Goal: Use online tool/utility: Utilize a website feature to perform a specific function

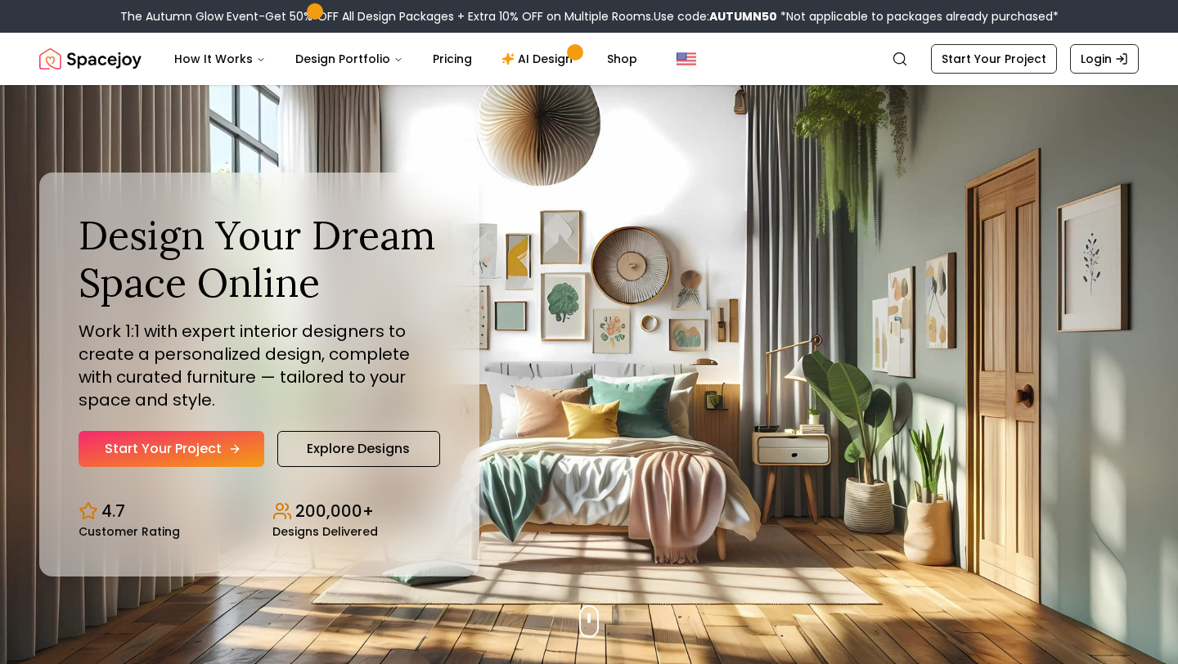
click at [196, 457] on link "Start Your Project" at bounding box center [172, 449] width 186 height 36
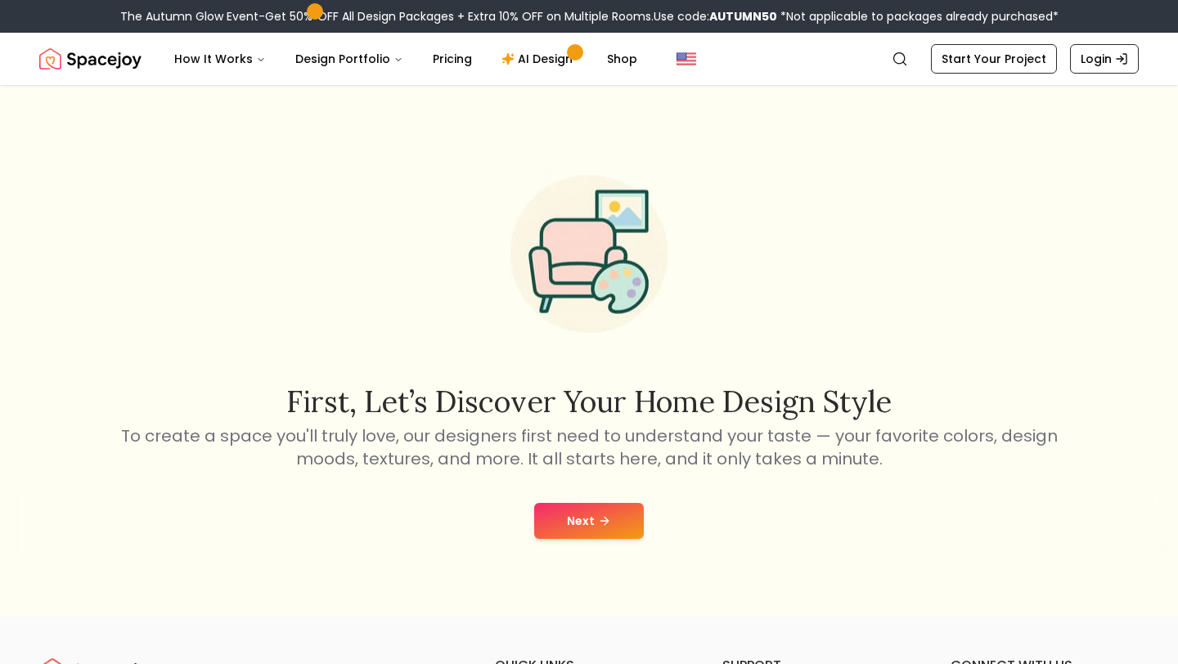
click at [582, 514] on button "Next" at bounding box center [589, 521] width 110 height 36
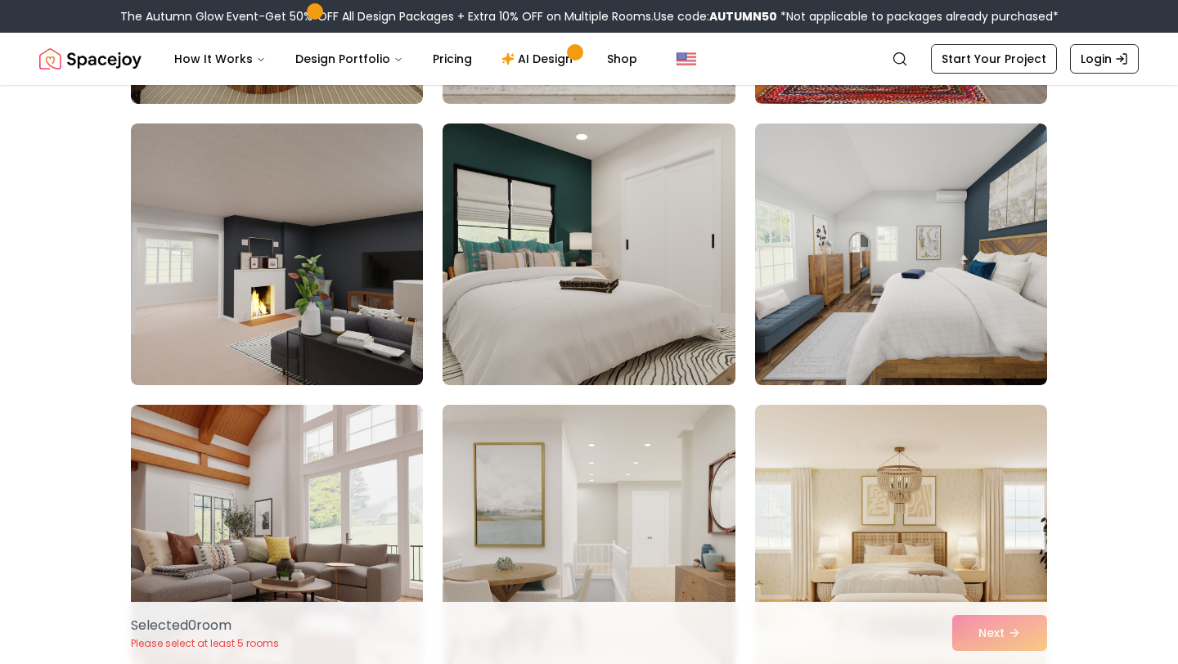
scroll to position [2640, 0]
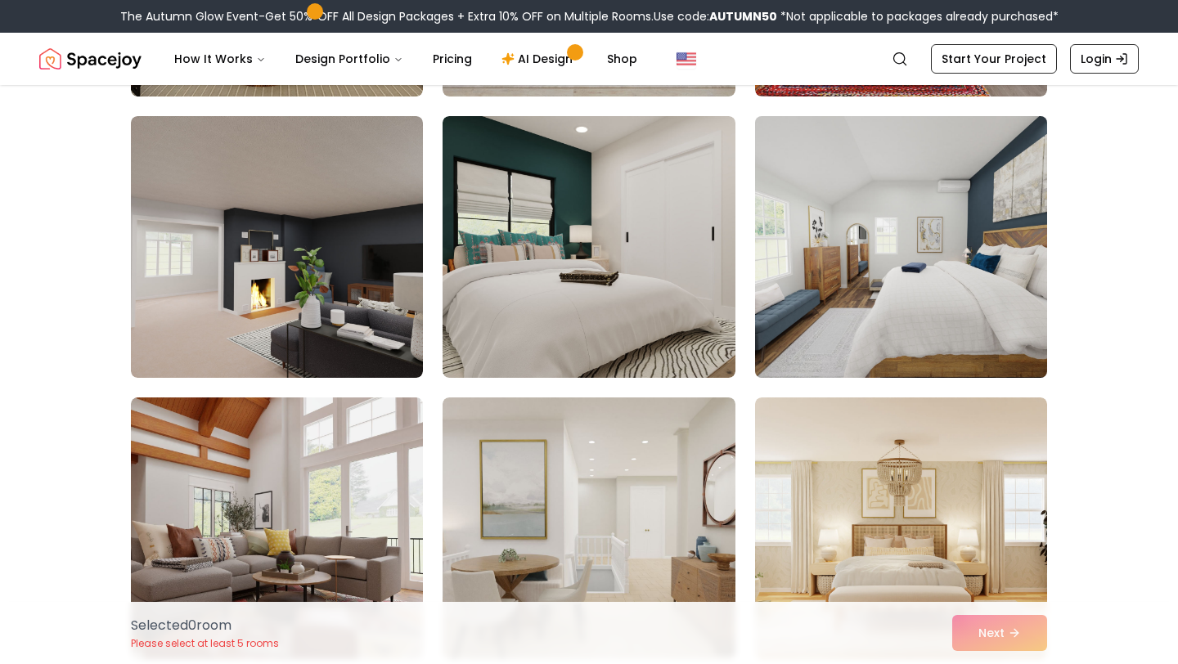
click at [915, 274] on img at bounding box center [901, 247] width 307 height 275
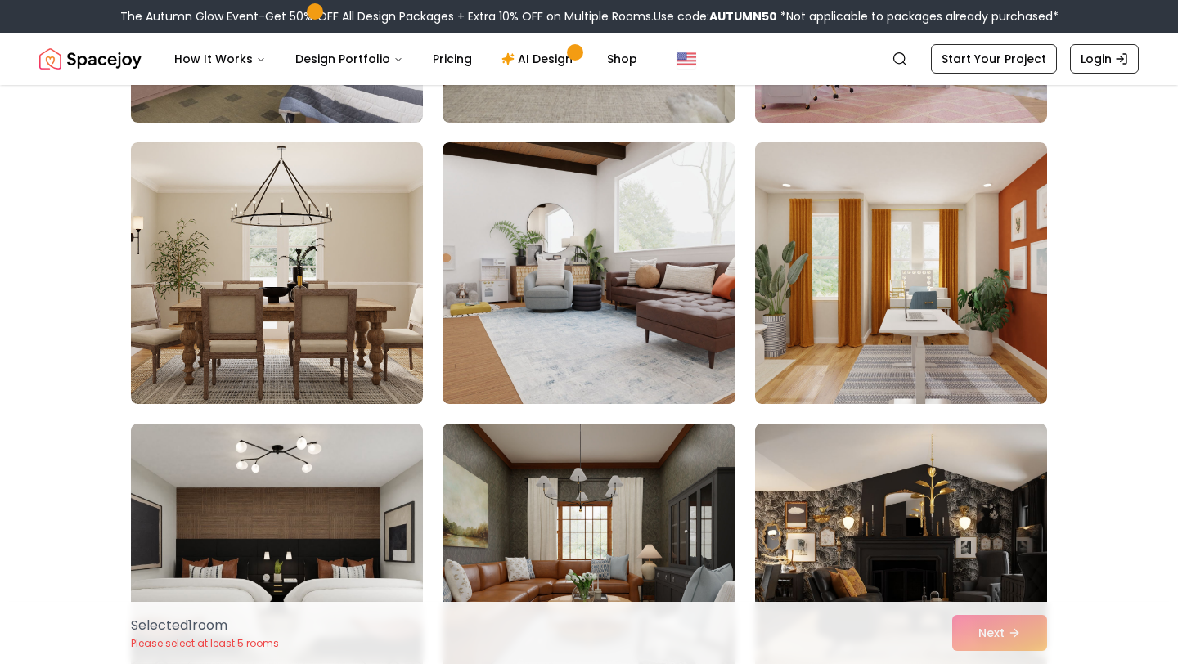
scroll to position [8790, 0]
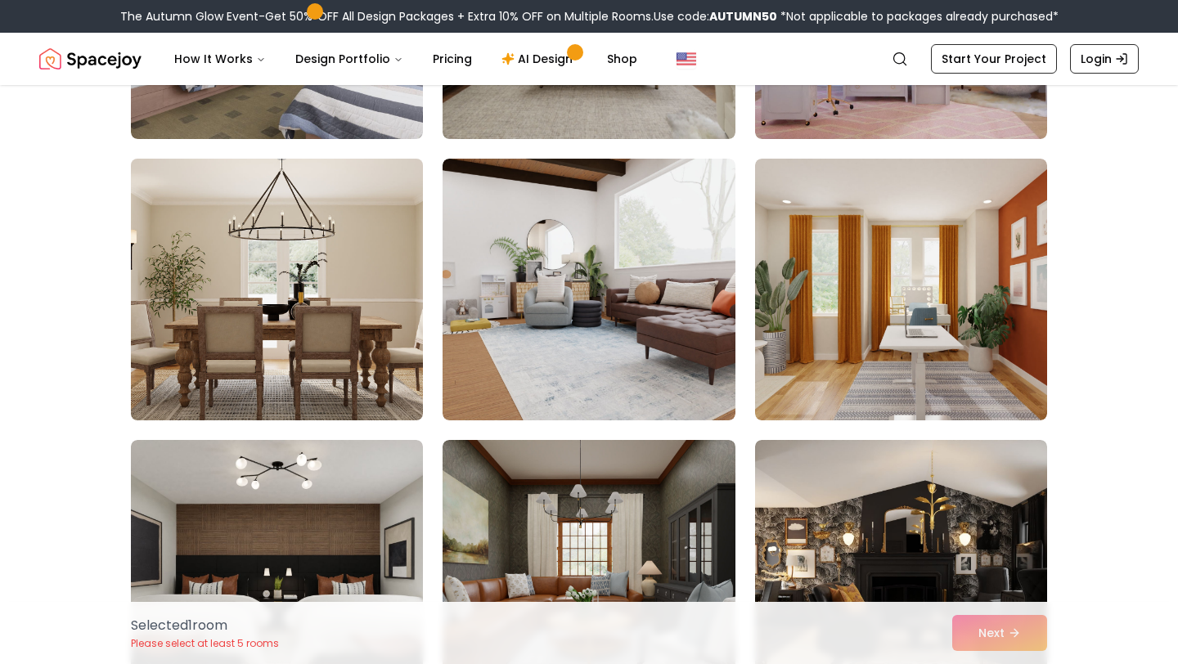
click at [404, 299] on img at bounding box center [277, 289] width 307 height 275
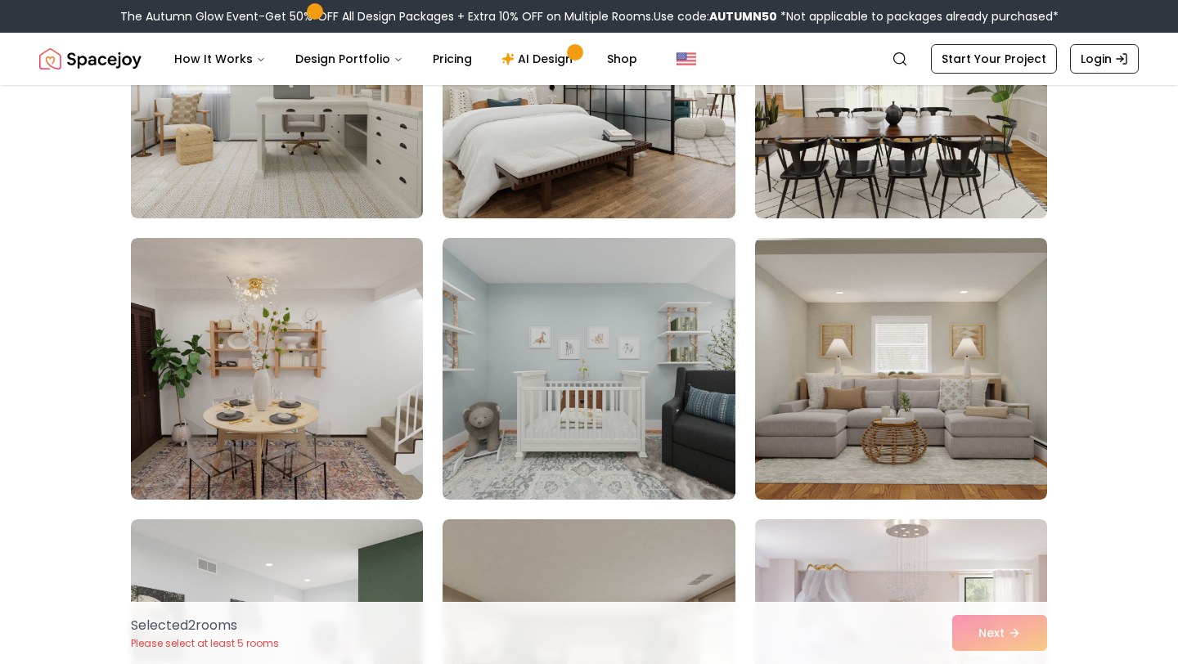
scroll to position [8127, 0]
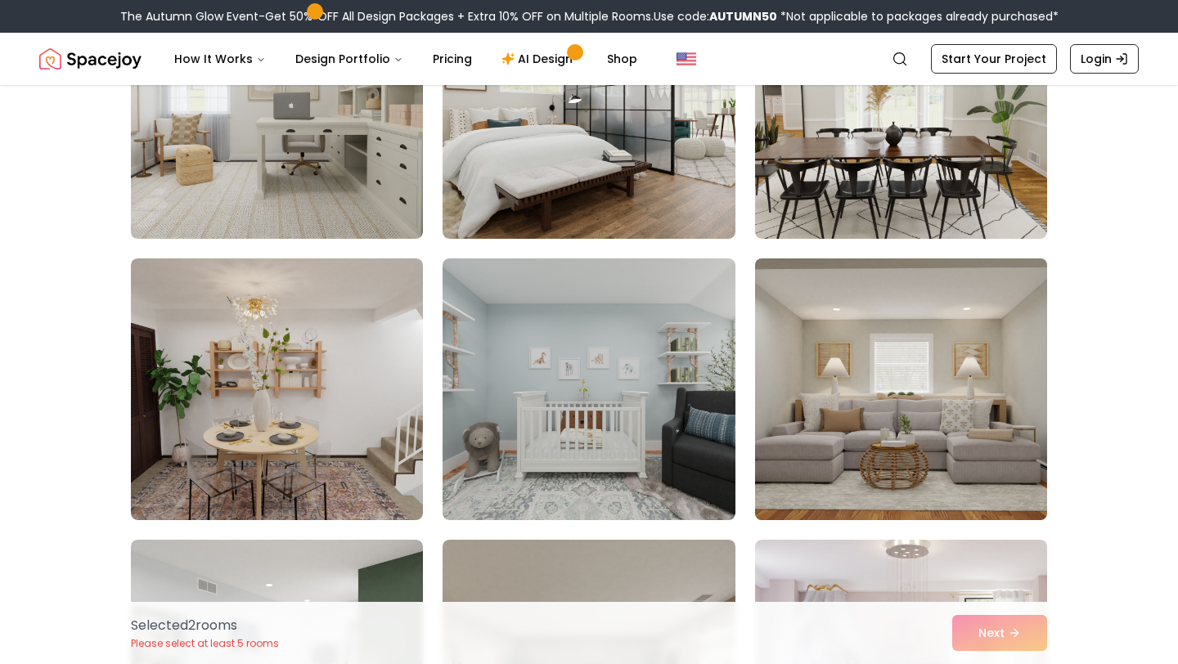
click at [951, 380] on img at bounding box center [901, 389] width 307 height 275
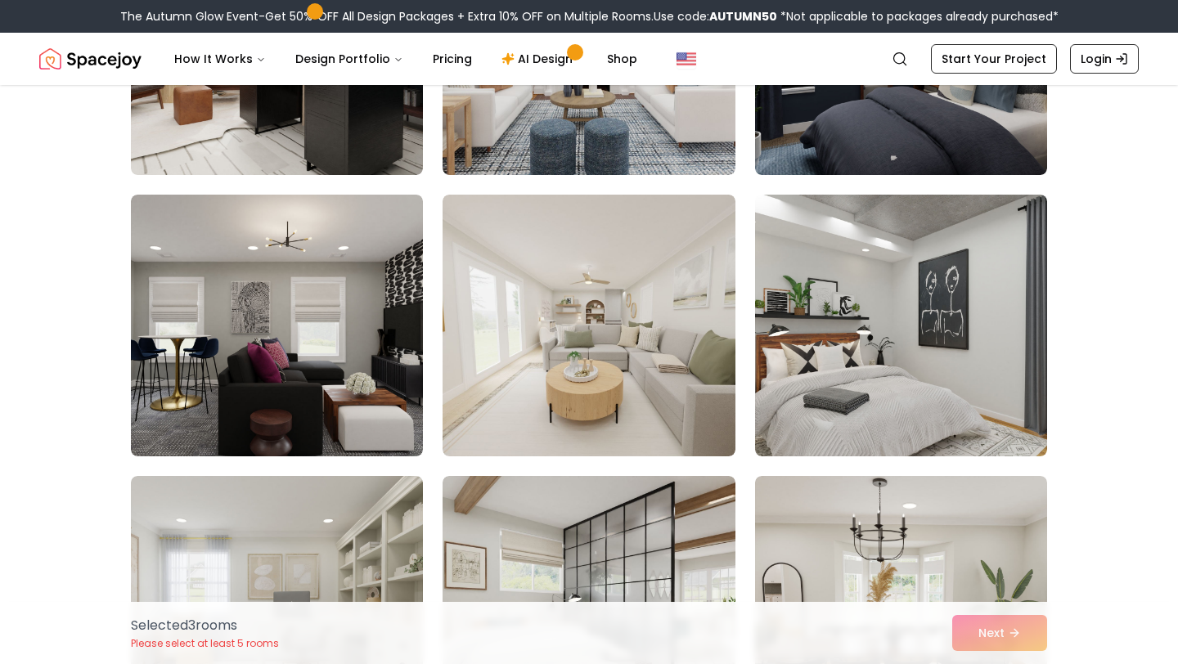
scroll to position [7620, 0]
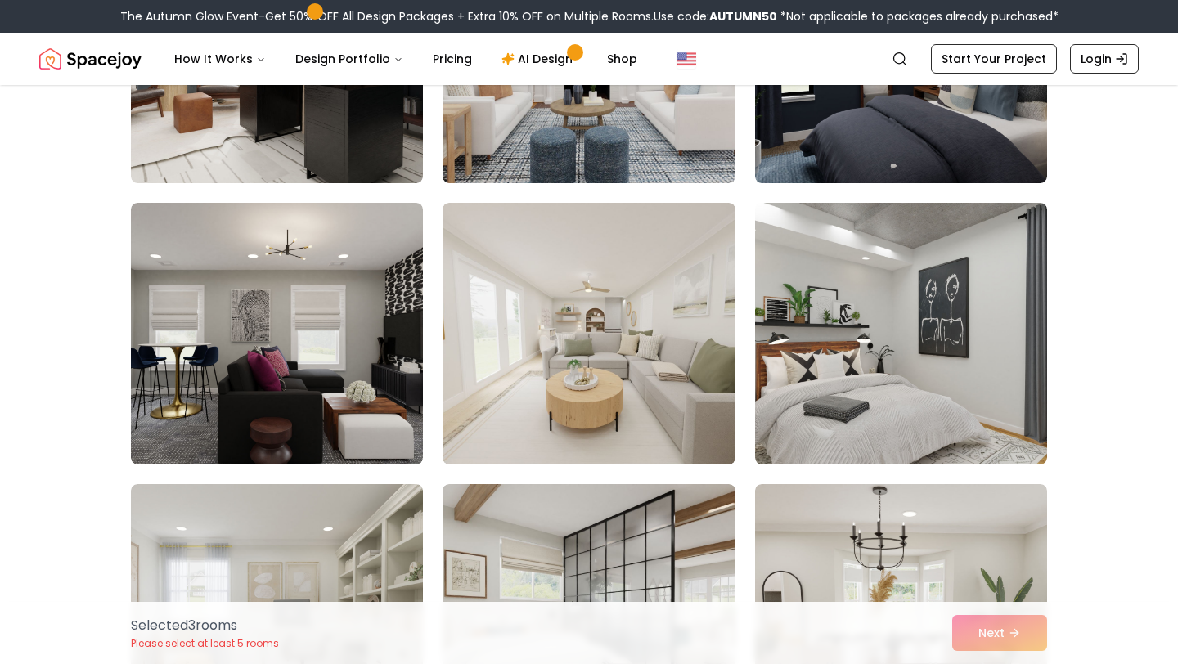
click at [654, 362] on img at bounding box center [589, 334] width 292 height 262
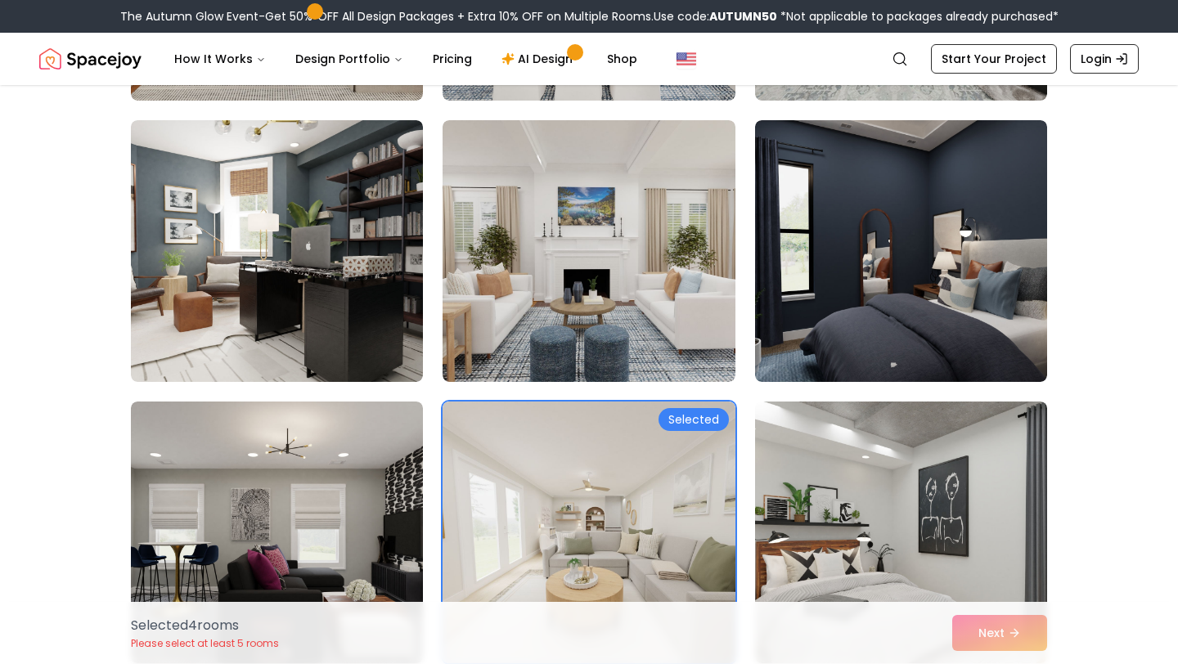
scroll to position [7429, 0]
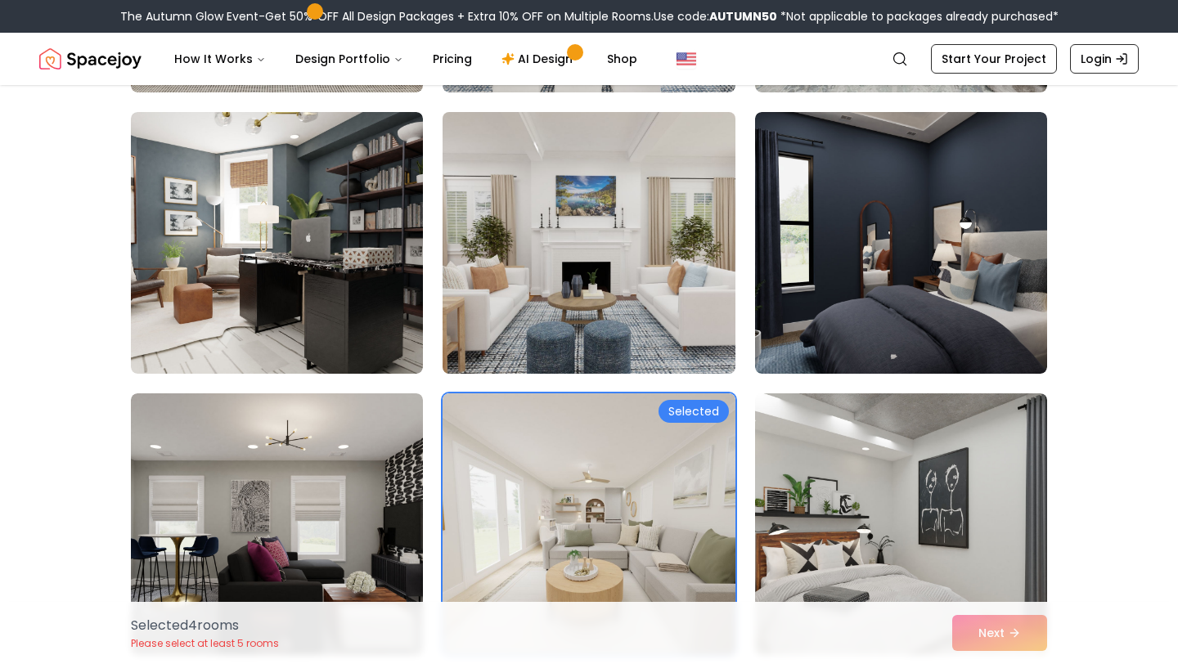
click at [609, 255] on img at bounding box center [588, 243] width 307 height 275
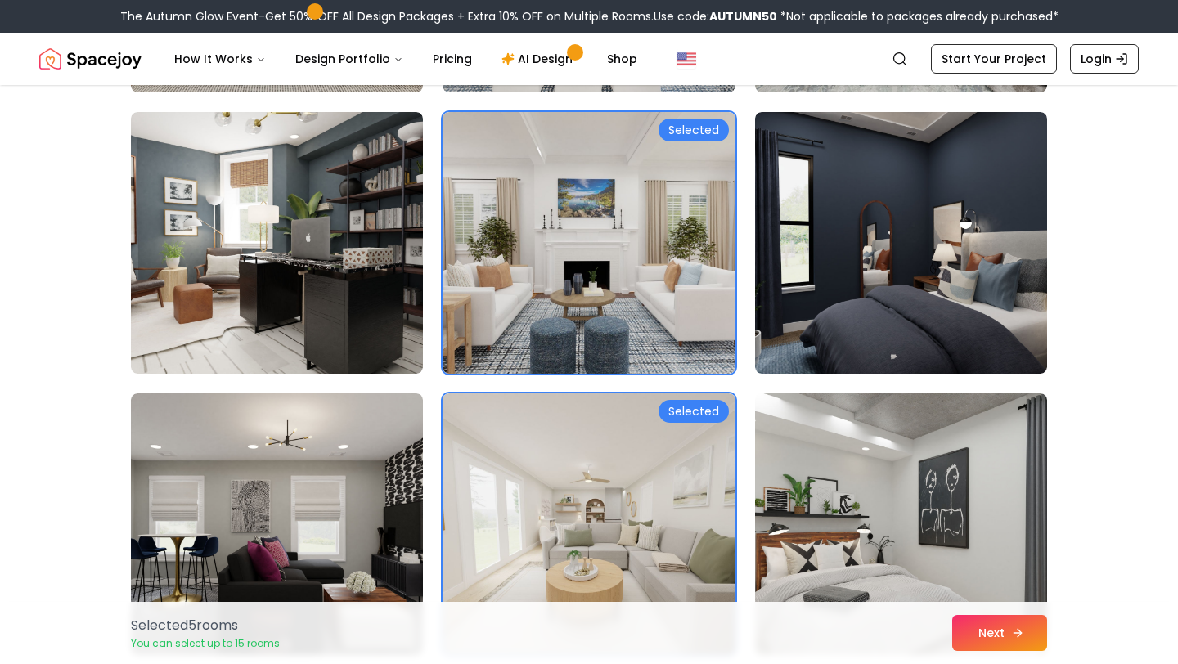
click at [988, 629] on button "Next" at bounding box center [999, 633] width 95 height 36
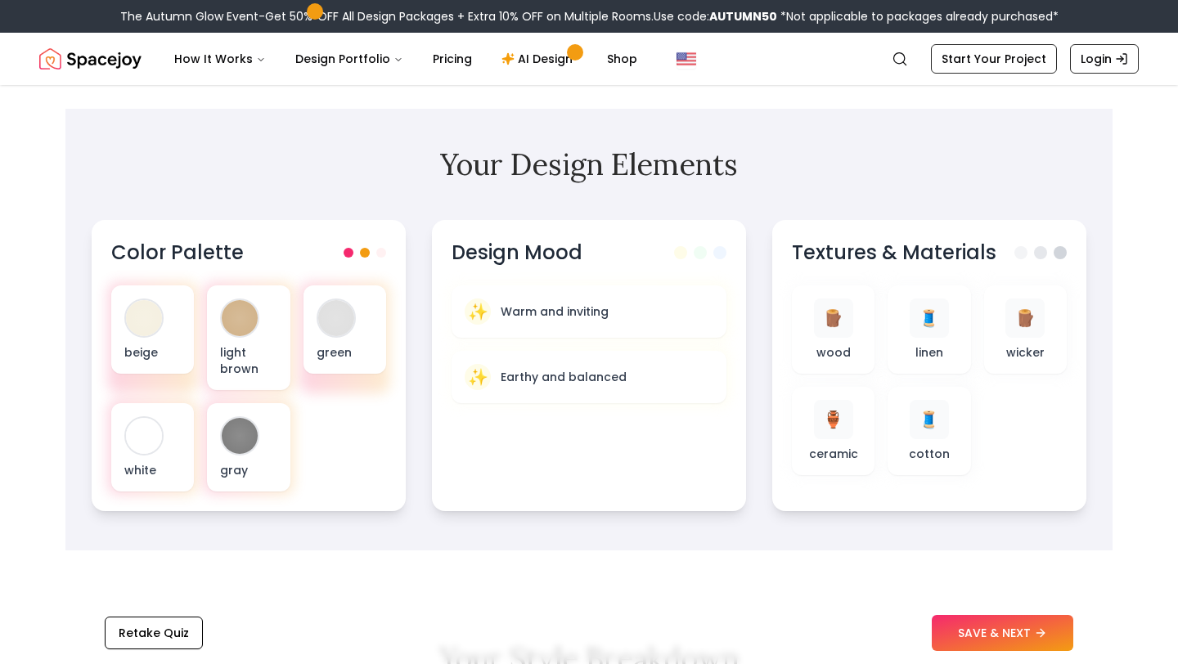
scroll to position [450, 0]
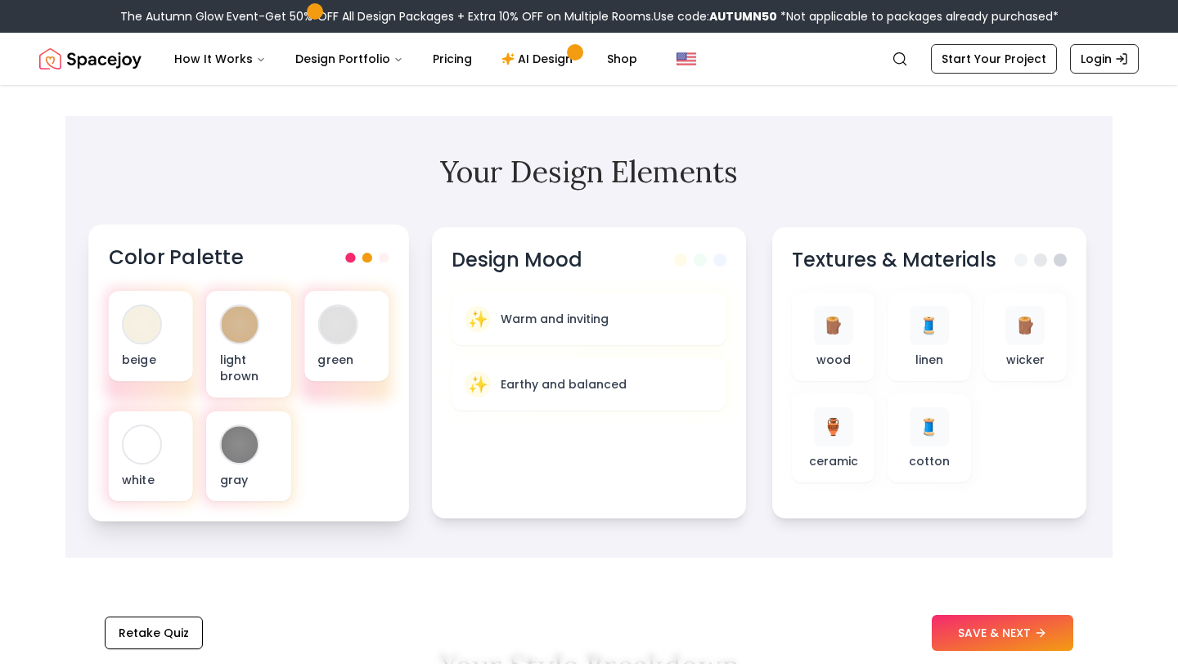
click at [373, 259] on div at bounding box center [366, 258] width 43 height 10
click at [396, 249] on div "Color Palette beige light brown green white gray" at bounding box center [248, 372] width 321 height 297
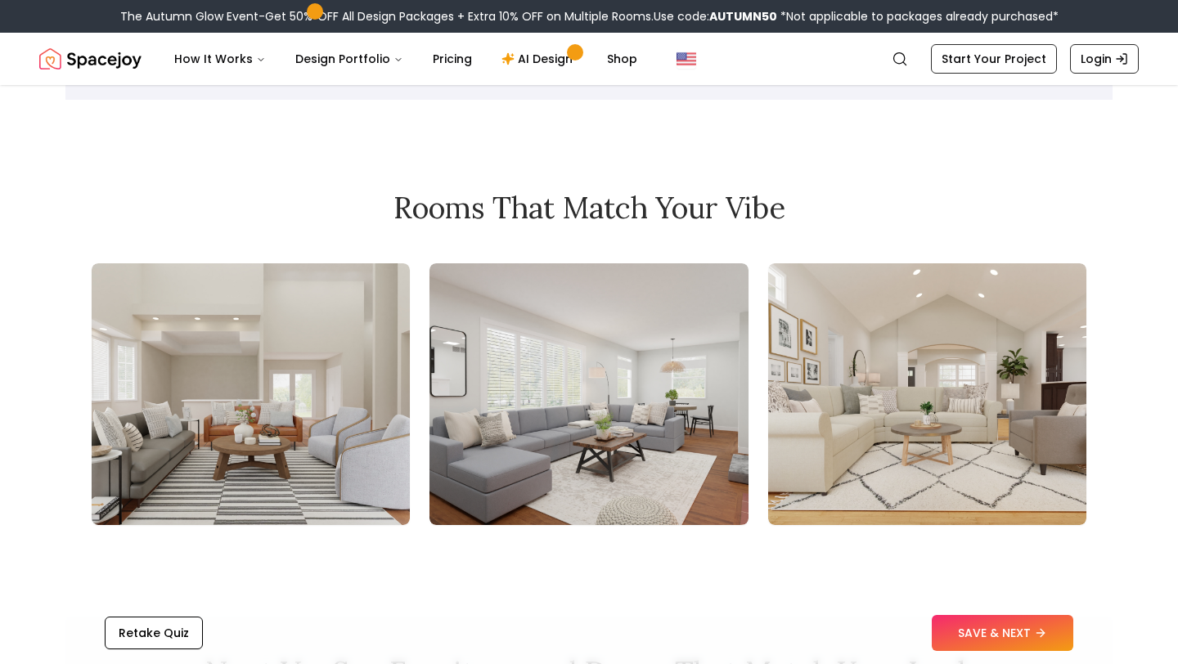
scroll to position [1759, 0]
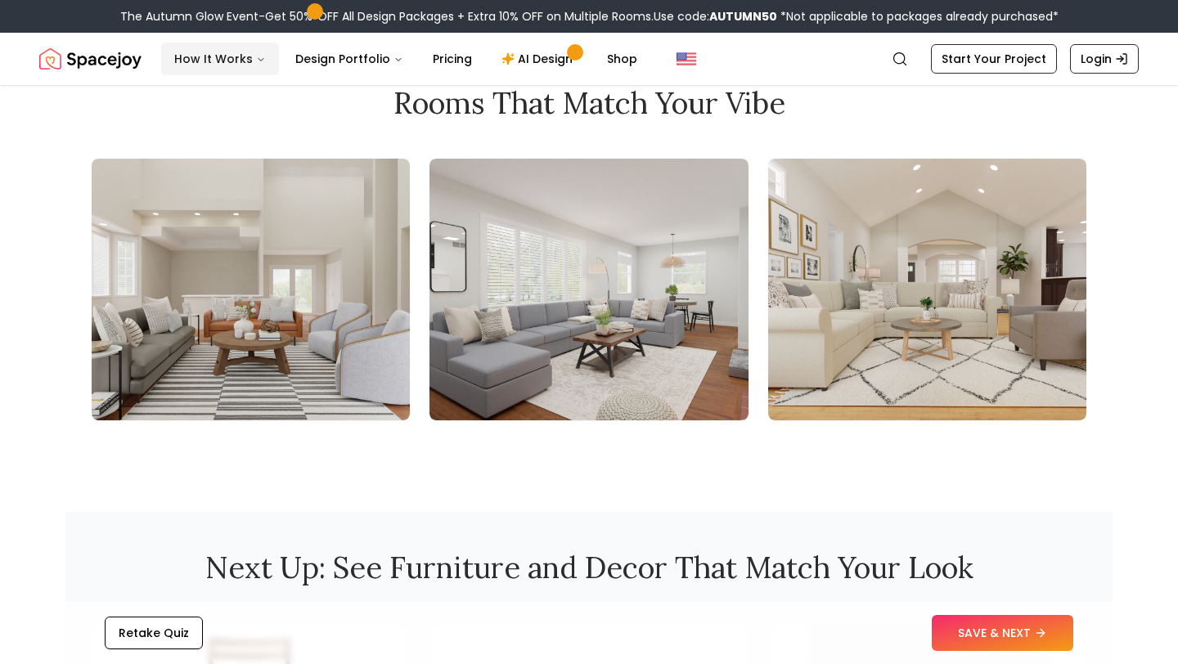
click at [228, 50] on button "How It Works" at bounding box center [220, 59] width 118 height 33
click at [336, 55] on button "Design Portfolio" at bounding box center [349, 59] width 134 height 33
click at [335, 55] on button "Design Portfolio" at bounding box center [349, 59] width 134 height 33
click at [524, 53] on link "AI Design" at bounding box center [539, 59] width 102 height 33
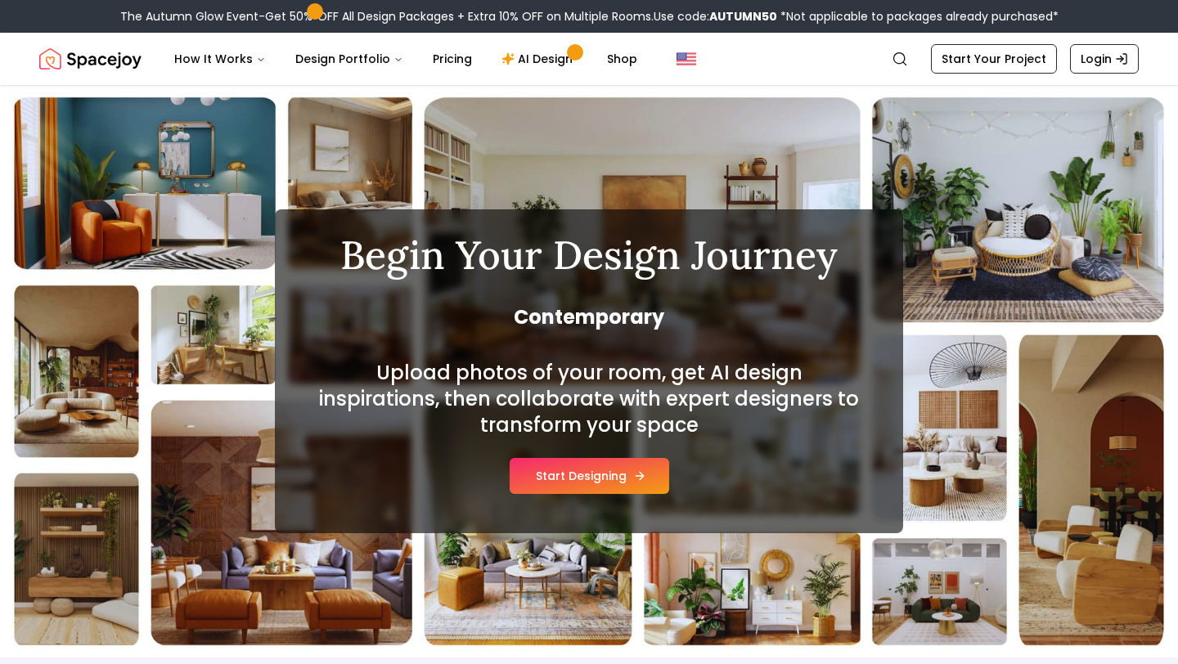
click at [573, 475] on button "Start Designing" at bounding box center [590, 476] width 160 height 36
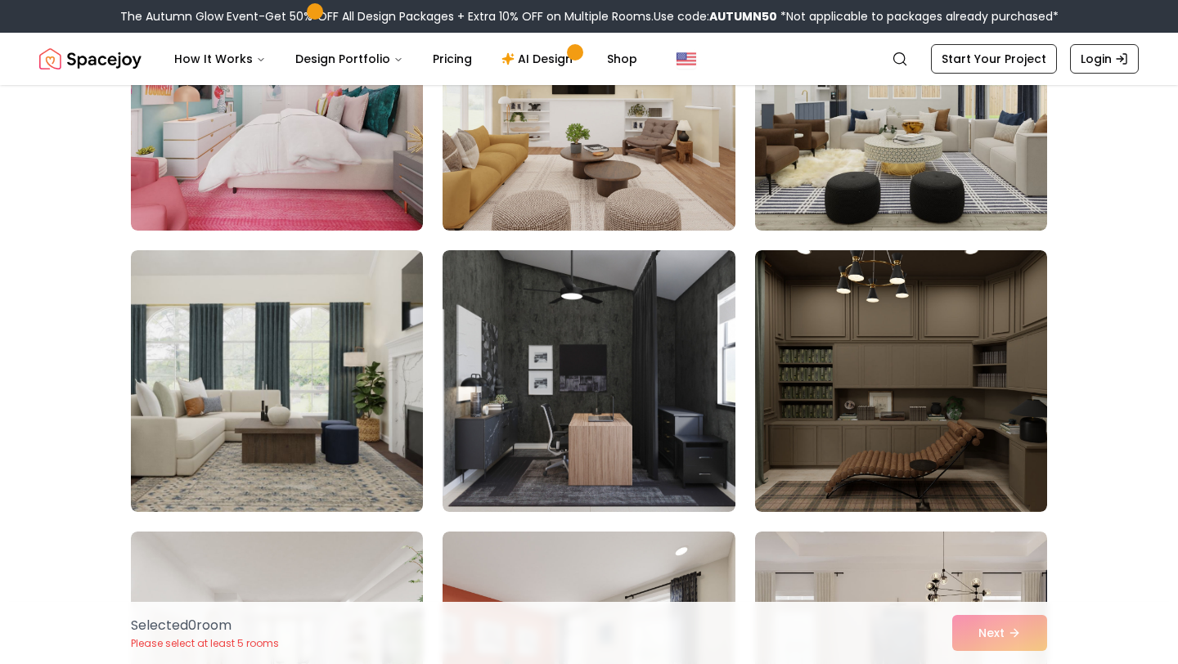
scroll to position [847, 0]
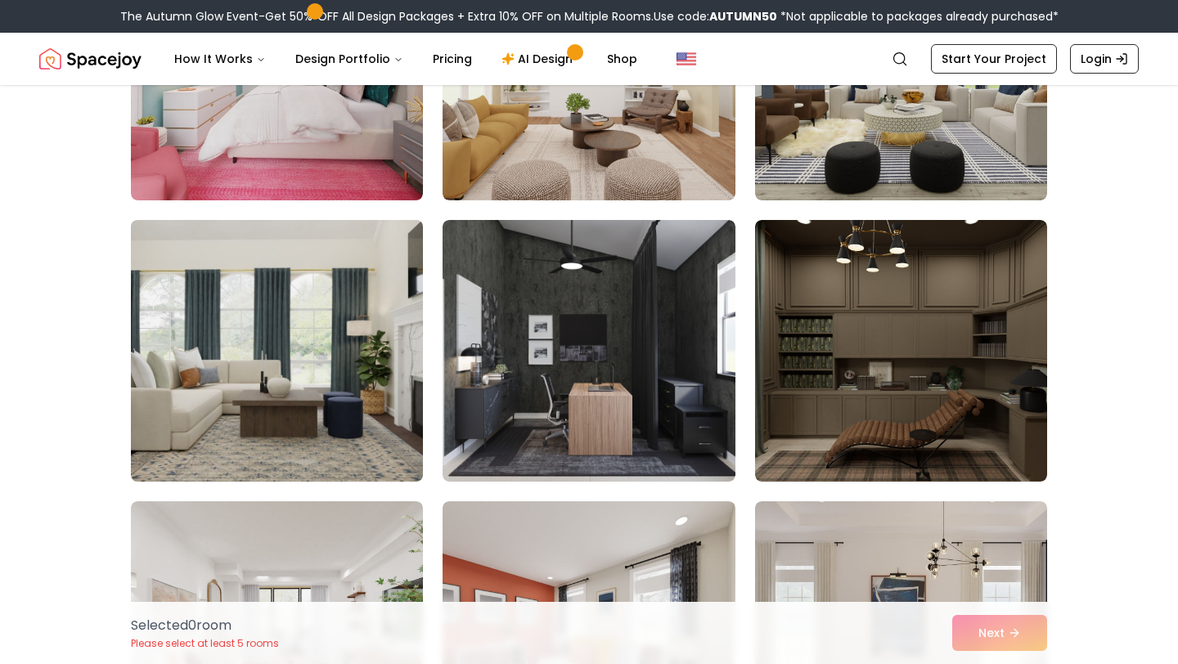
click at [218, 315] on img at bounding box center [277, 351] width 307 height 275
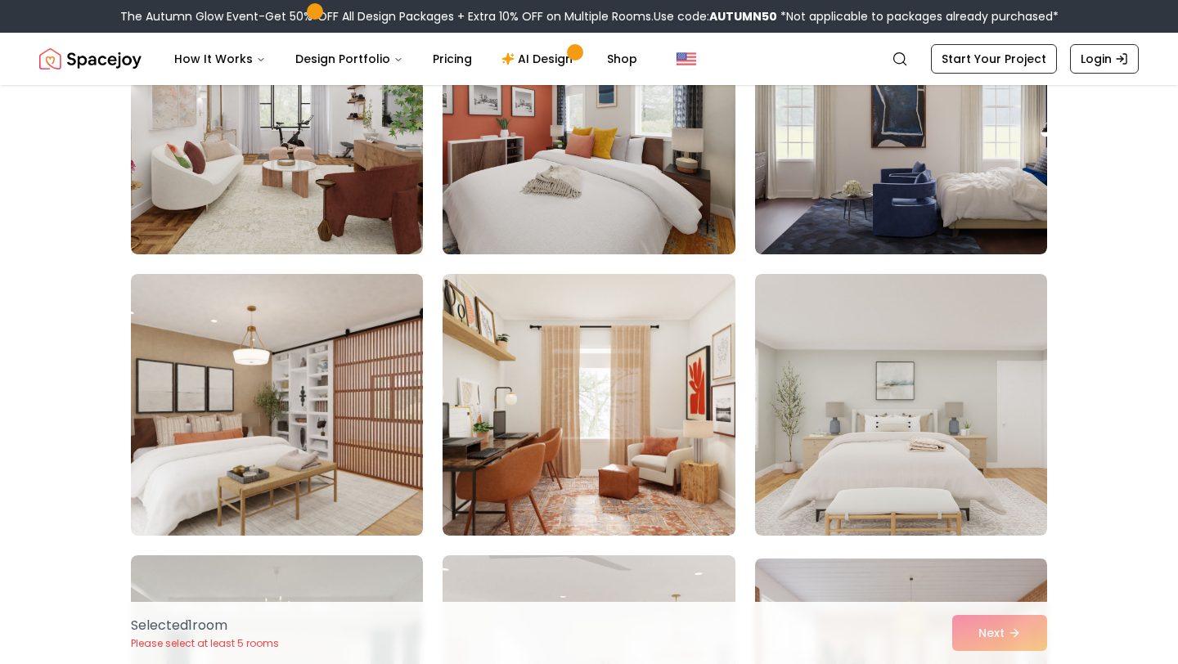
scroll to position [1359, 0]
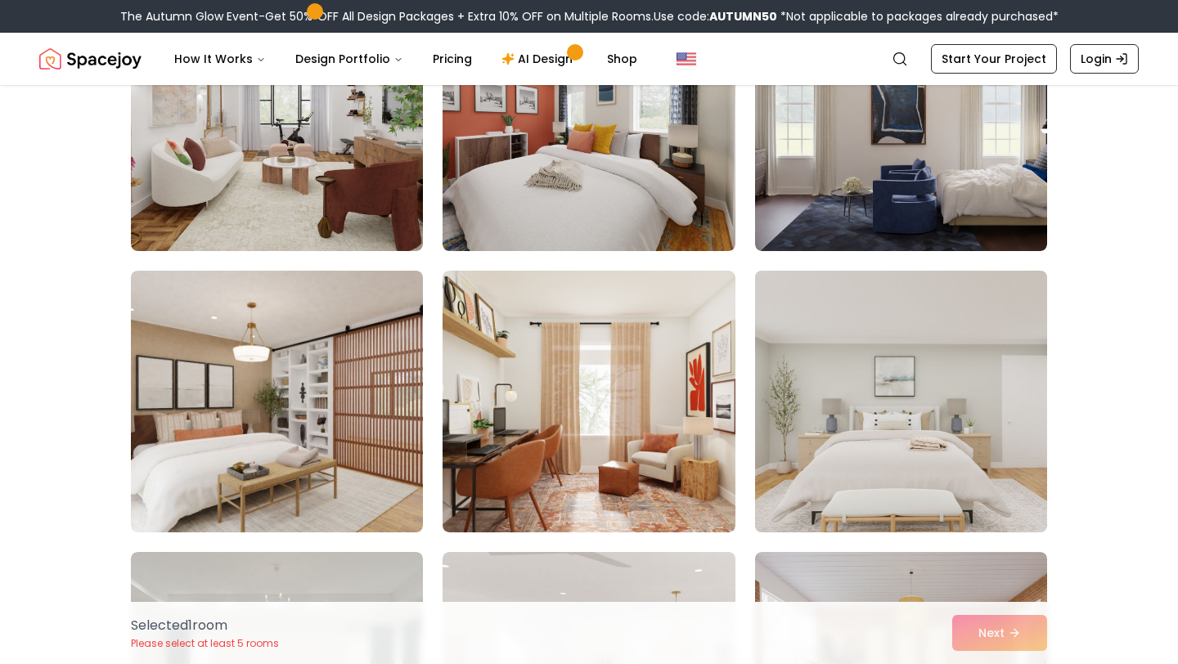
click at [912, 443] on img at bounding box center [901, 401] width 307 height 275
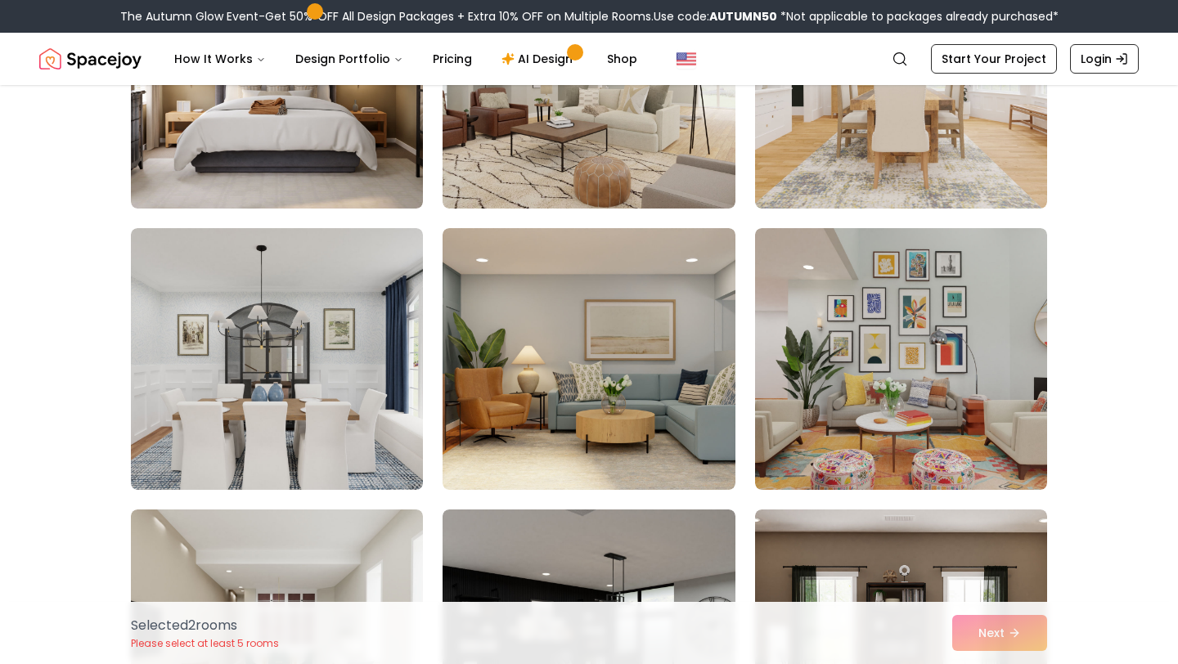
scroll to position [2282, 0]
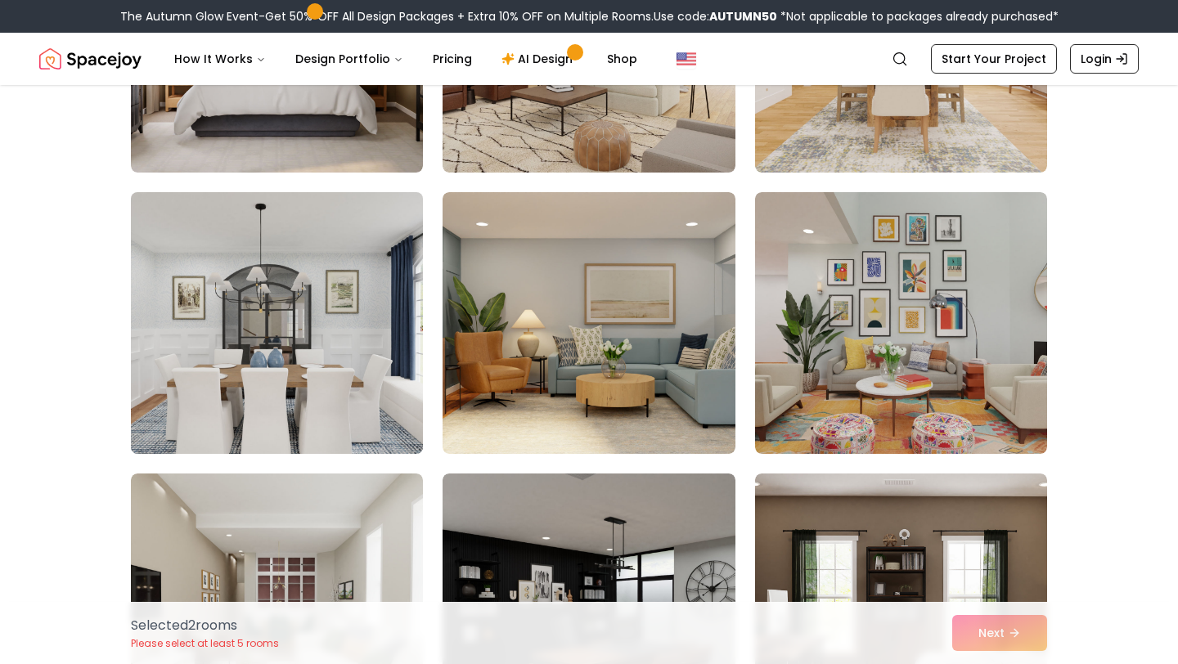
click at [280, 337] on img at bounding box center [277, 323] width 307 height 275
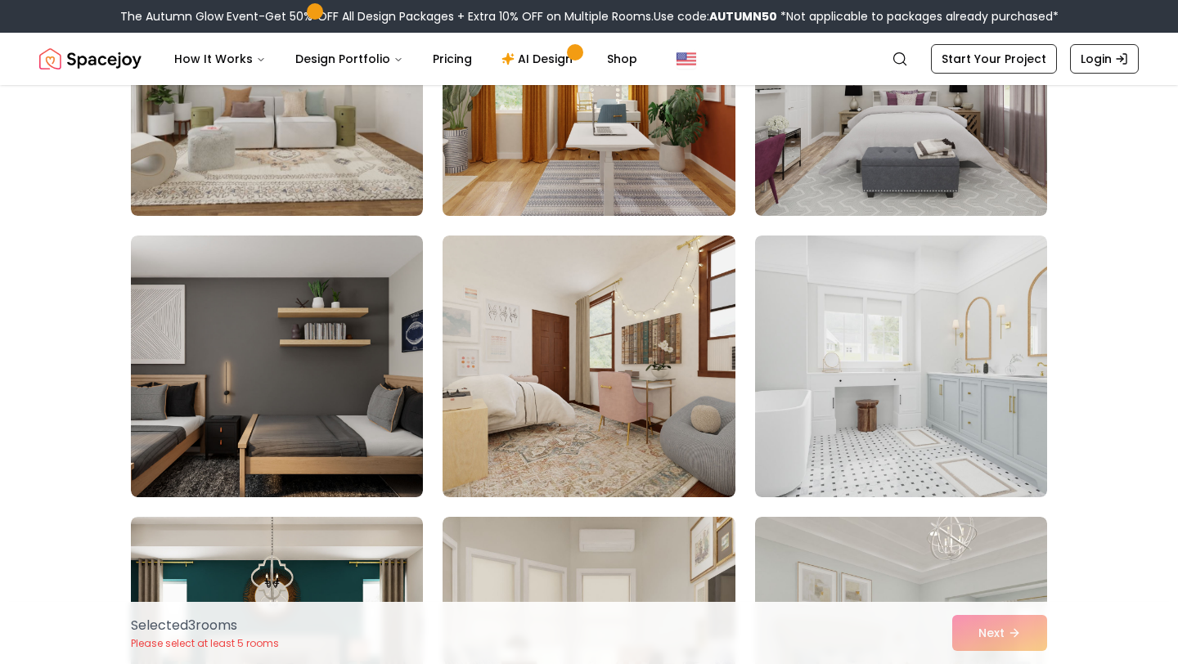
scroll to position [3928, 0]
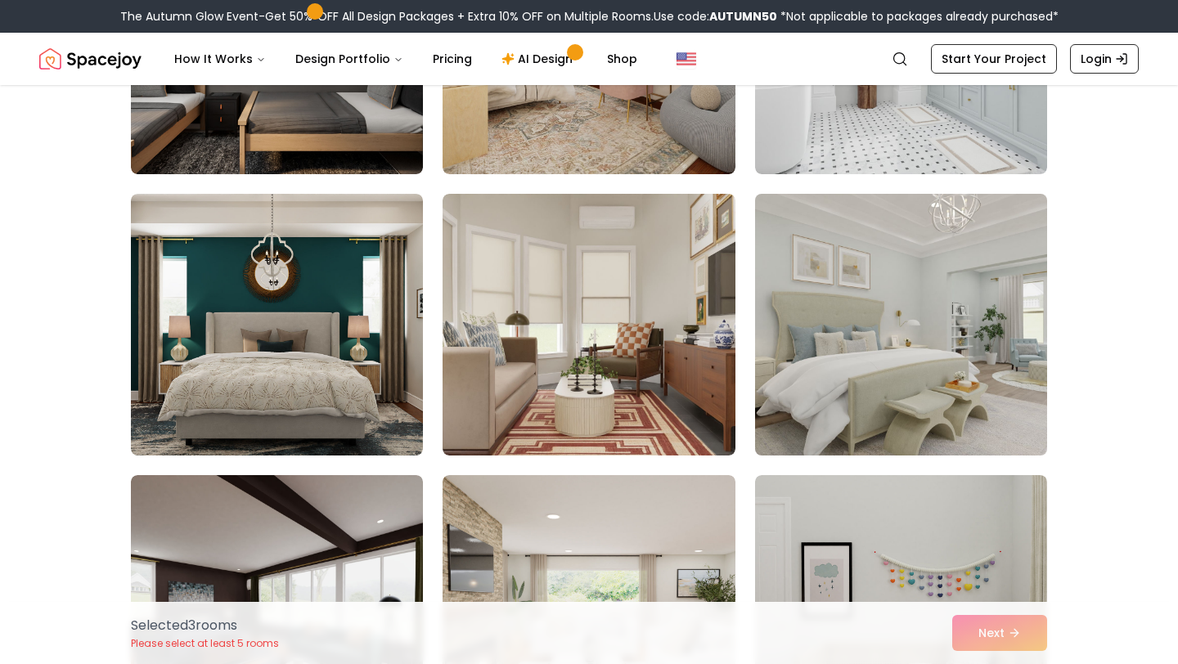
click at [921, 345] on img at bounding box center [901, 324] width 307 height 275
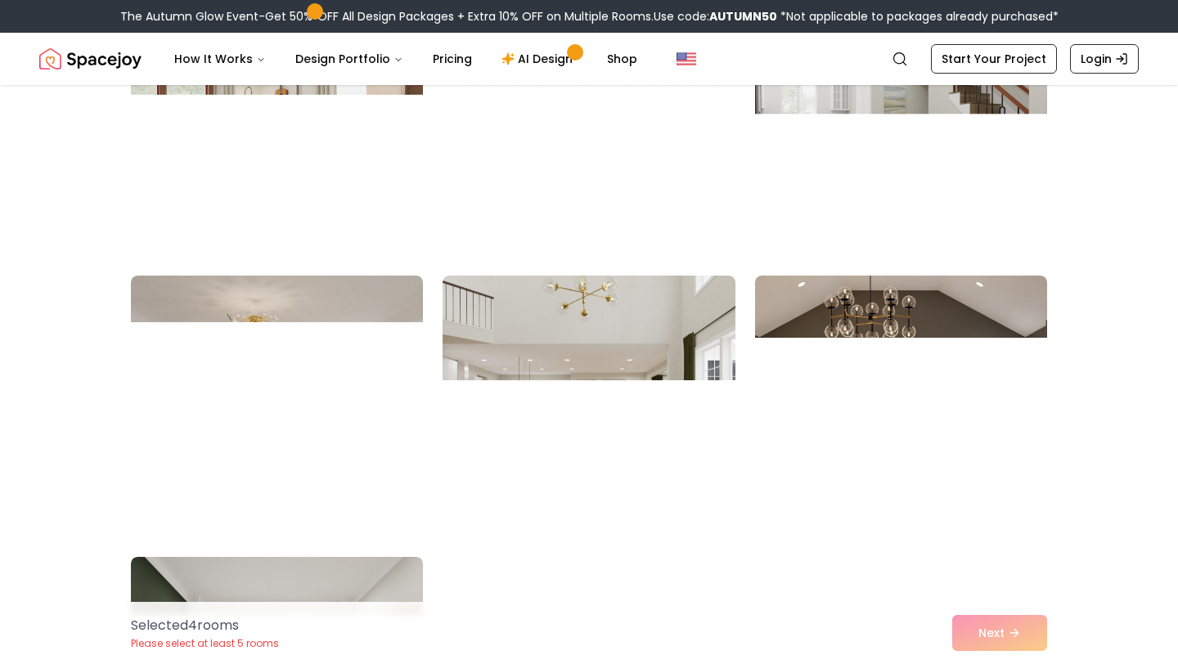
scroll to position [8955, 0]
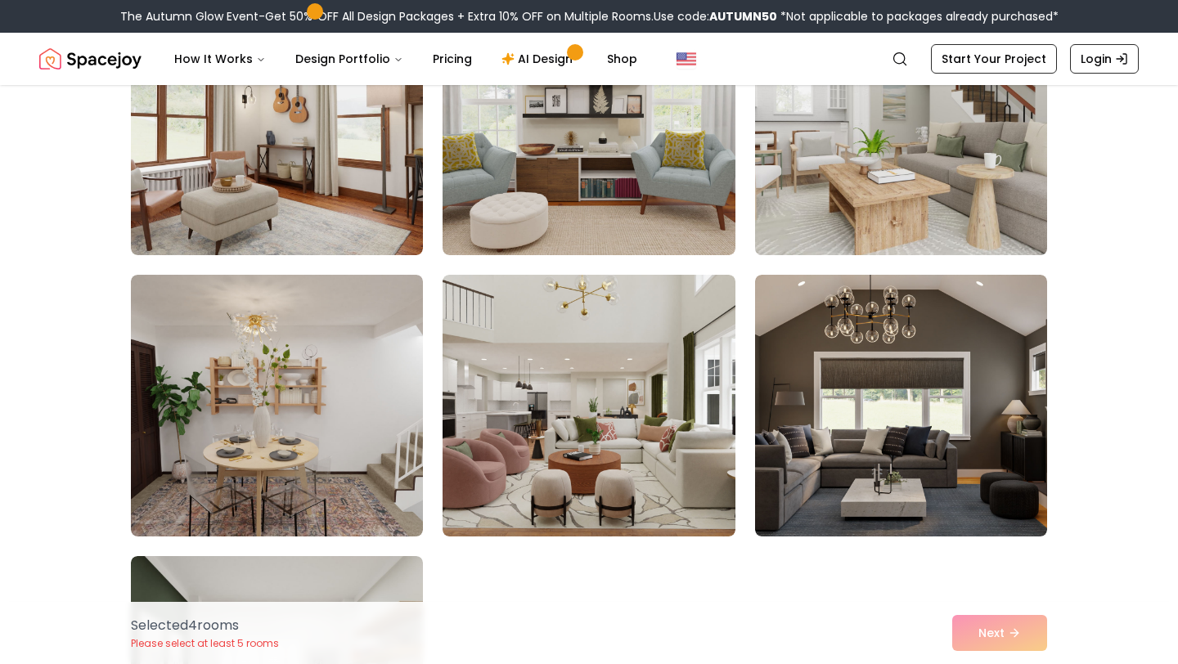
click at [970, 178] on img at bounding box center [901, 124] width 307 height 275
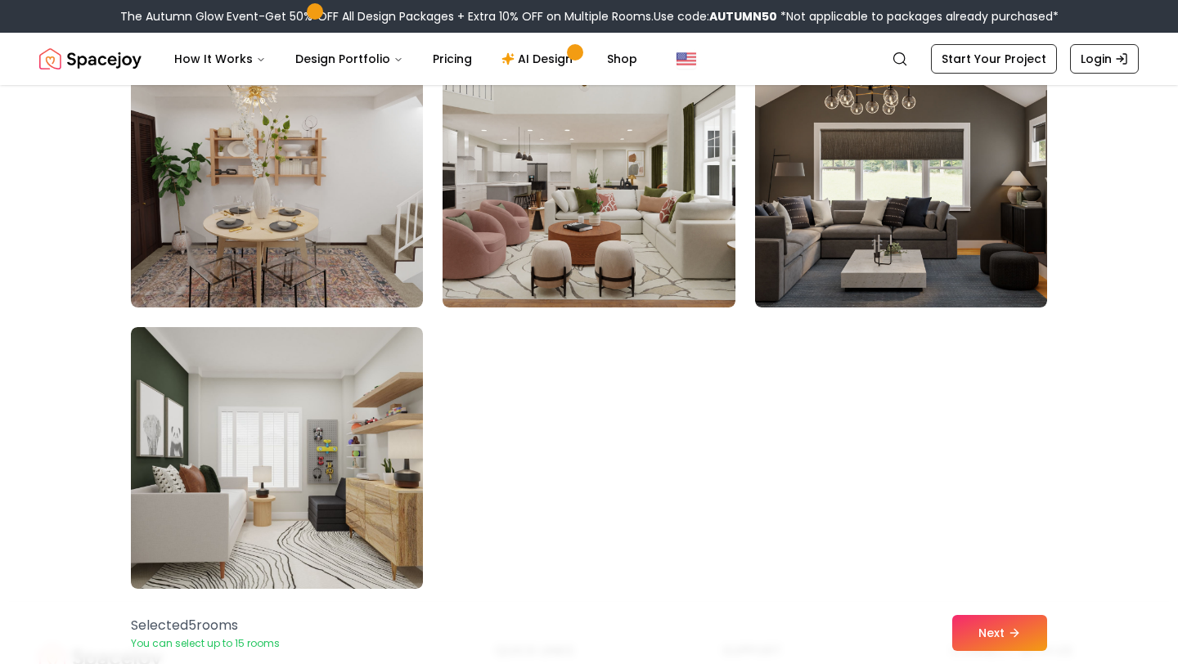
scroll to position [9189, 0]
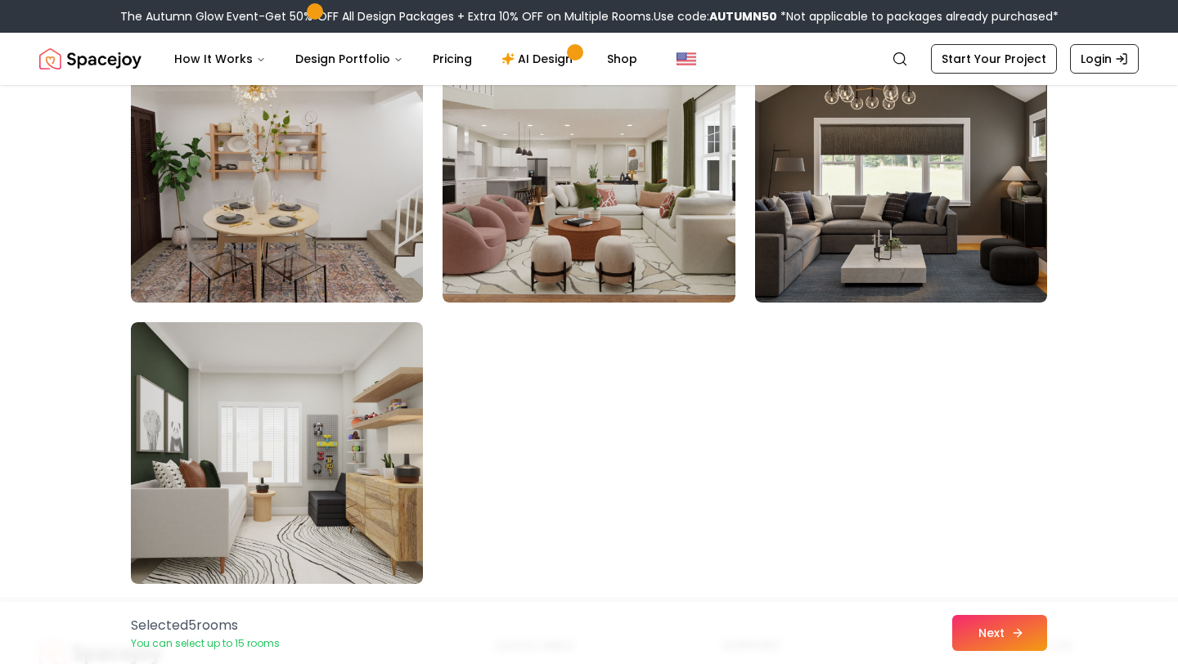
click at [1007, 632] on button "Next" at bounding box center [999, 633] width 95 height 36
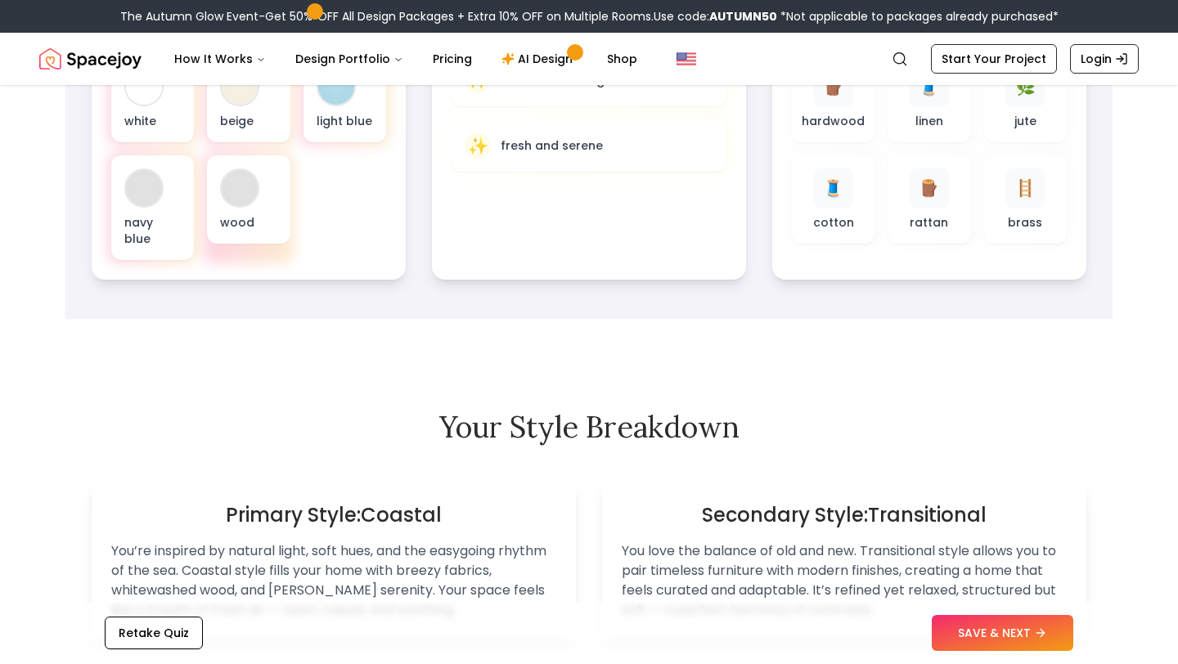
scroll to position [754, 0]
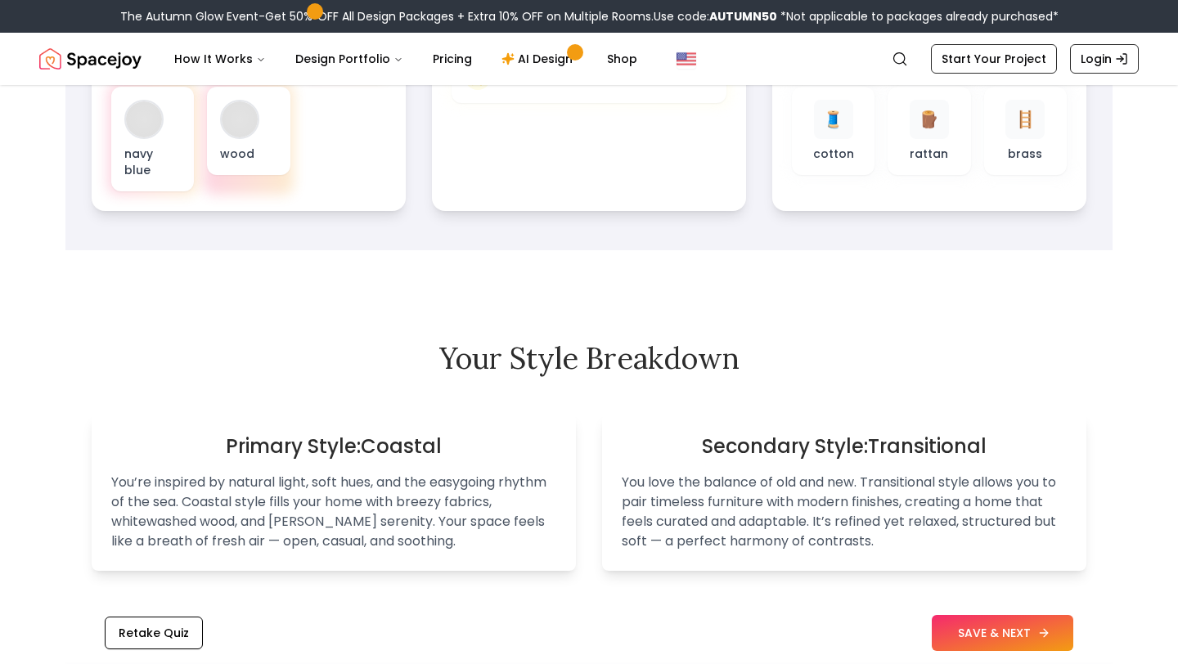
click at [1002, 630] on button "SAVE & NEXT" at bounding box center [1003, 633] width 142 height 36
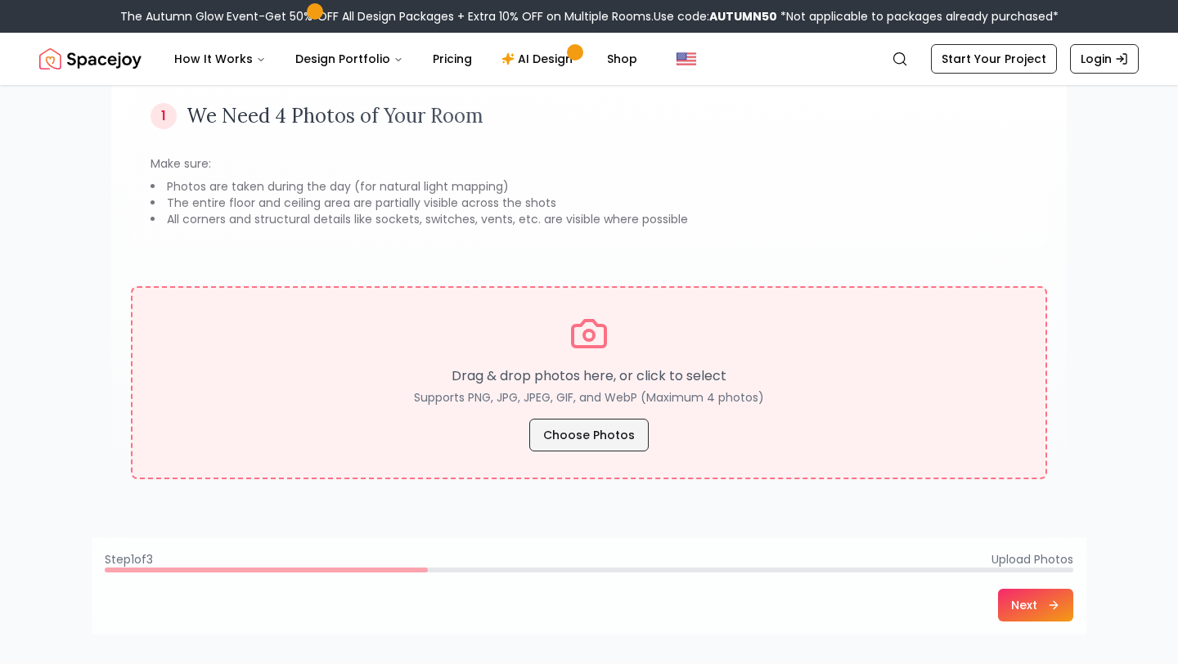
scroll to position [144, 0]
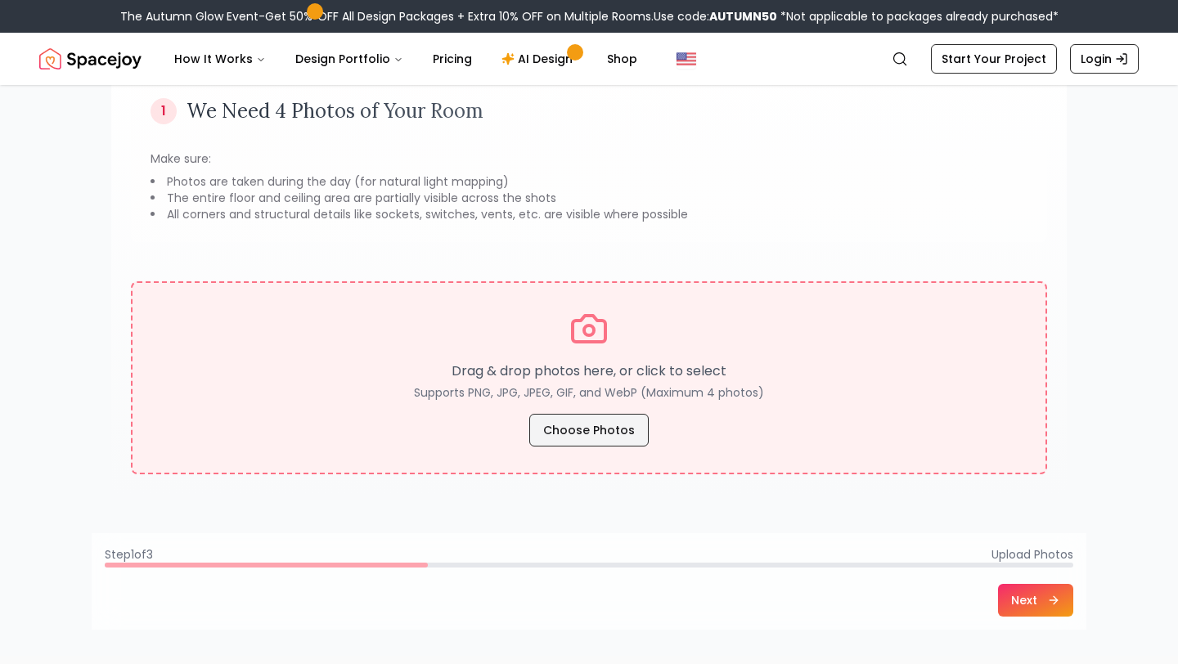
click at [601, 429] on button "Choose Photos" at bounding box center [588, 430] width 119 height 33
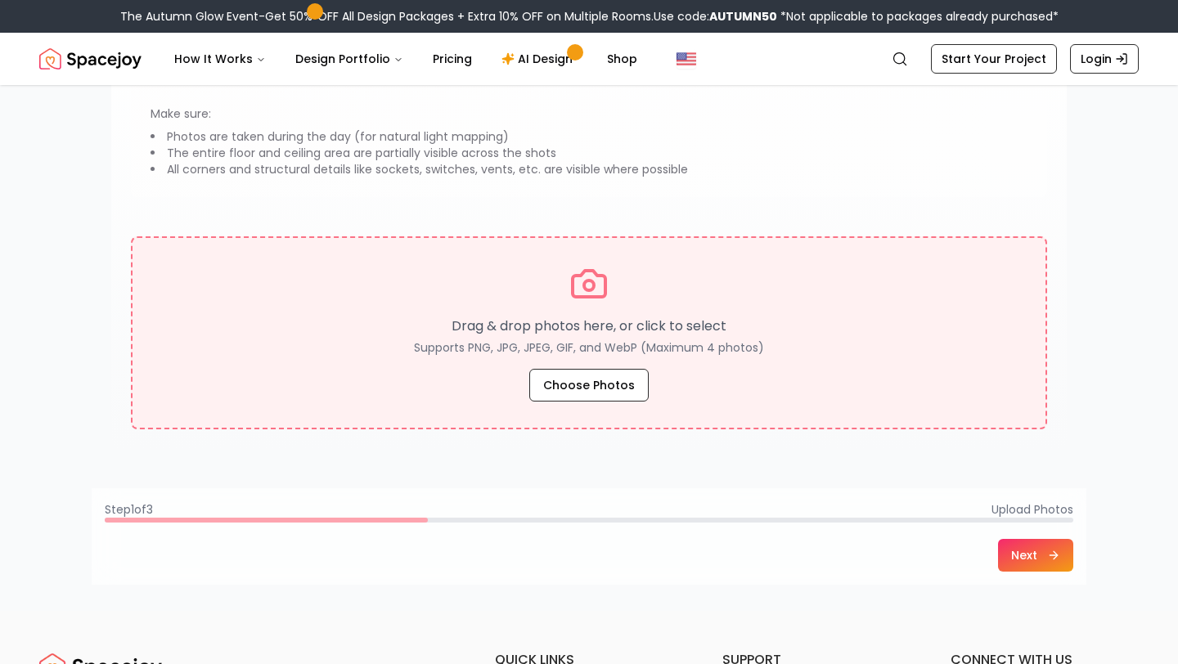
scroll to position [187, 0]
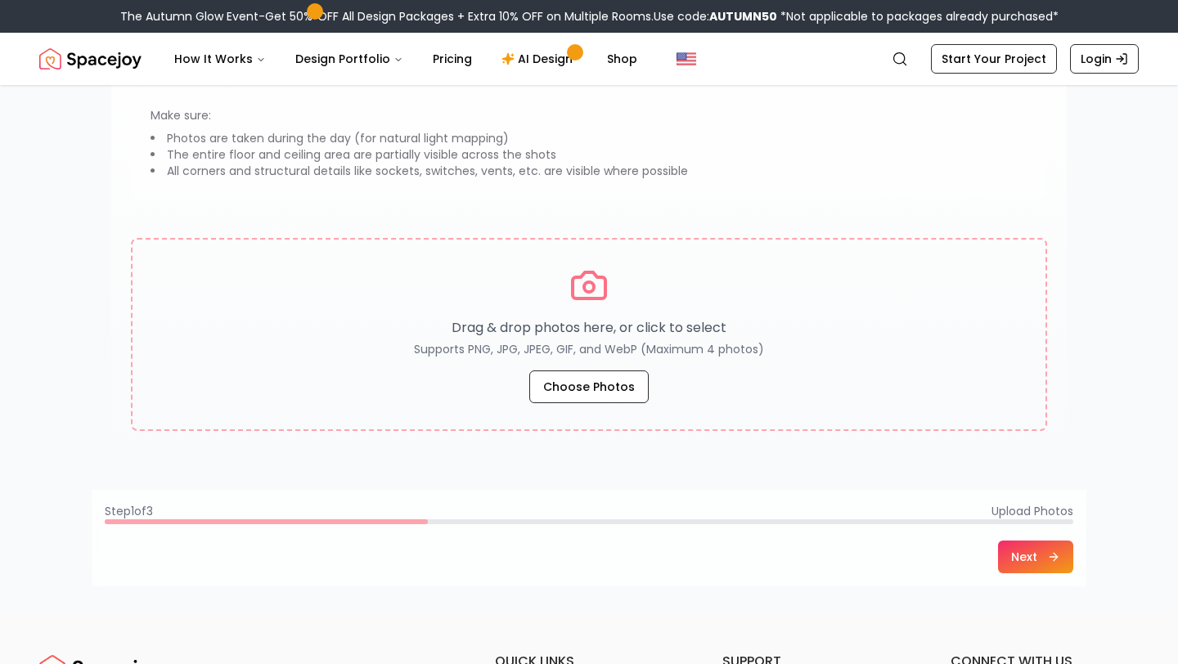
click at [1027, 548] on button "Next" at bounding box center [1035, 557] width 75 height 33
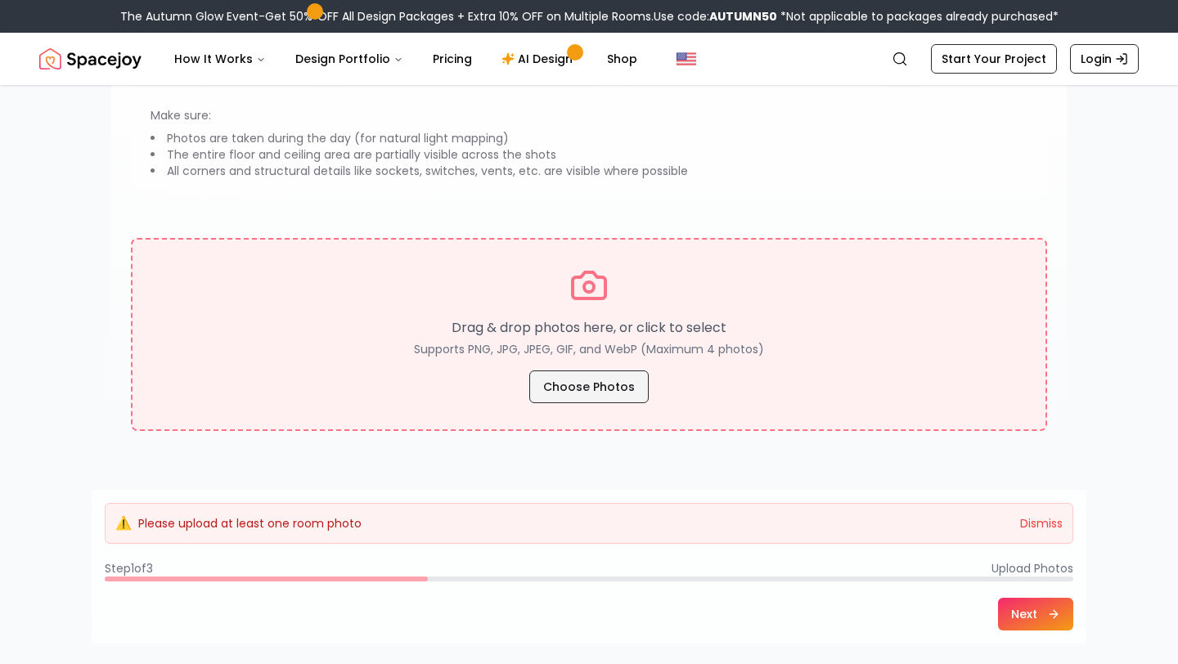
click at [604, 388] on button "Choose Photos" at bounding box center [588, 387] width 119 height 33
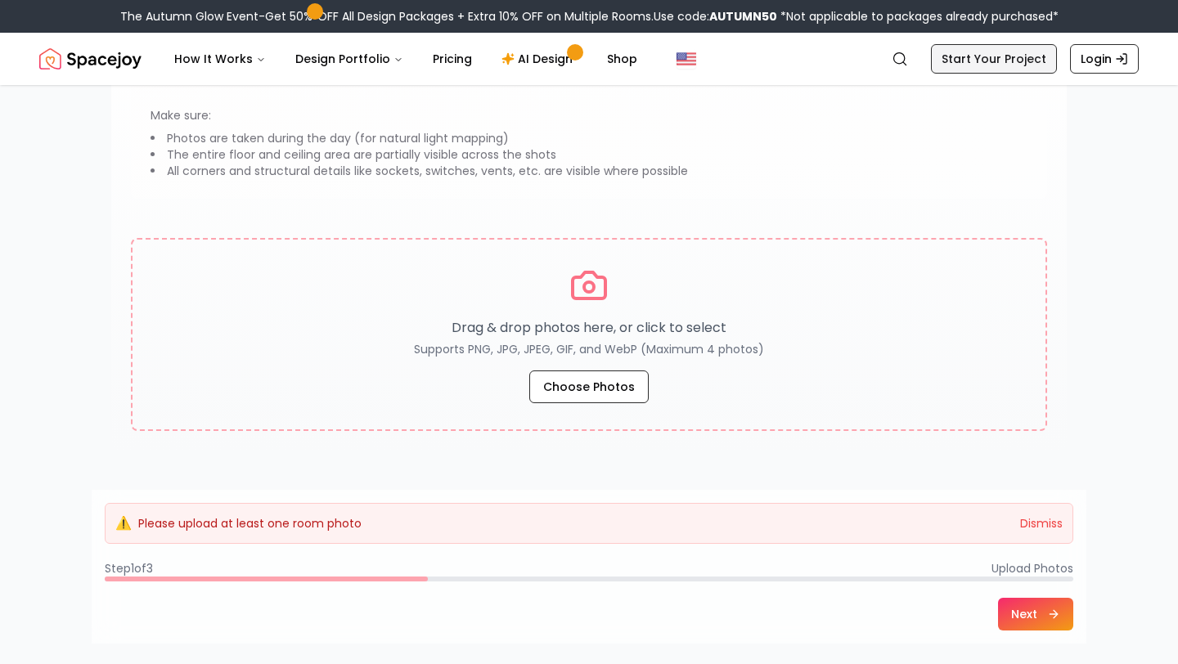
click at [1007, 62] on link "Start Your Project" at bounding box center [994, 58] width 126 height 29
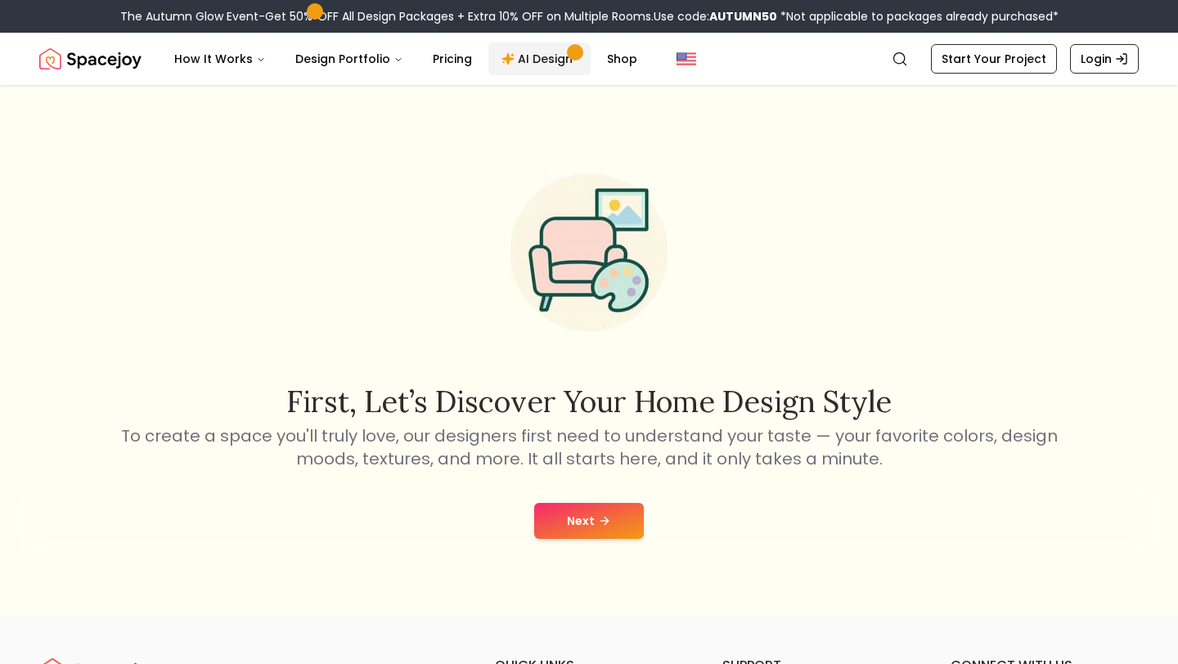
click at [533, 59] on link "AI Design" at bounding box center [539, 59] width 102 height 33
